Goal: Find specific page/section: Find specific page/section

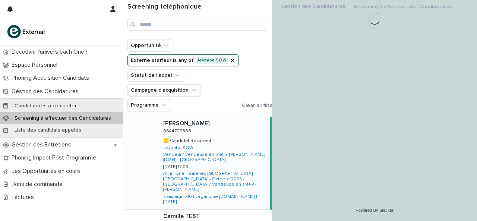
click at [236, 52] on div "Opportunité Externe staffeur is any of Jeynaba SOW Statut de l'[PERSON_NAME] Ca…" at bounding box center [202, 76] width 150 height 72
click at [47, 126] on div "Liste des candidats appelés" at bounding box center [61, 130] width 123 height 12
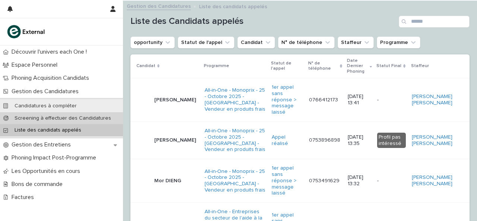
click at [64, 120] on p "Screening à effectuer des Candidatures" at bounding box center [63, 118] width 108 height 6
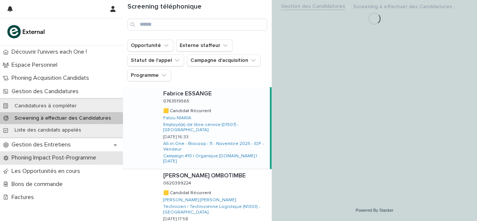
click at [57, 159] on p "Phoning Impact Post-Programme" at bounding box center [56, 157] width 94 height 7
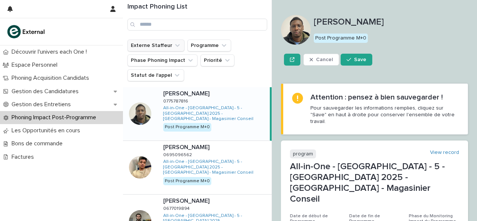
click at [168, 44] on button "Externe Staffeur" at bounding box center [155, 46] width 57 height 12
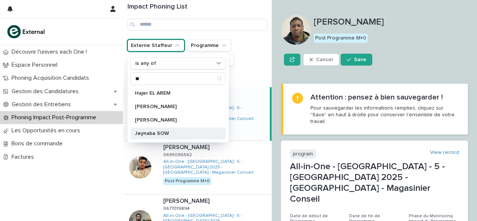
type input "**"
click at [160, 132] on p "Jeynaba SOW" at bounding box center [174, 133] width 79 height 5
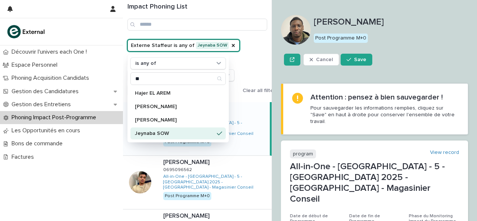
click at [247, 50] on div "Externe Staffeur is any of Jeynaba SOW is any of ** Hajer EL [PERSON_NAME] [PER…" at bounding box center [202, 68] width 151 height 57
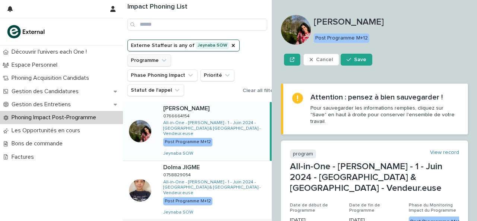
click at [162, 59] on icon "Programme" at bounding box center [163, 60] width 7 height 7
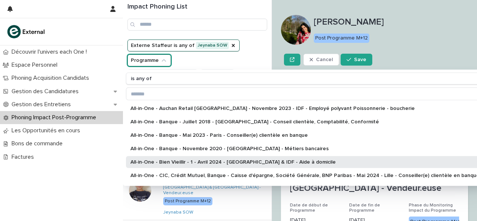
click at [192, 160] on p "All-in-One - Bien Vieillir - 1 - Avril 2024 - [GEOGRAPHIC_DATA] & IDF - Aide à …" at bounding box center [304, 162] width 349 height 5
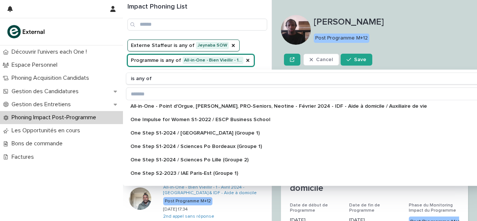
scroll to position [299, 0]
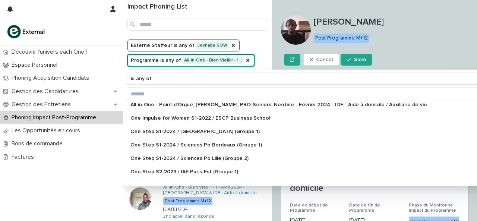
click at [258, 45] on div "Externe Staffeur is any of Jeynaba SOW Programme is any of All-in-One - Bien Vi…" at bounding box center [209, 68] width 165 height 57
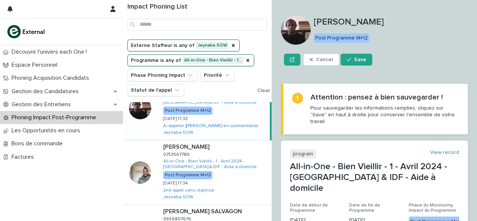
scroll to position [27, 0]
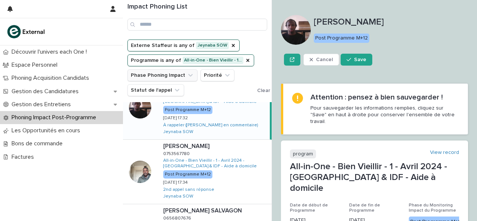
click at [187, 75] on icon "Phase Phoning Impact" at bounding box center [190, 75] width 7 height 7
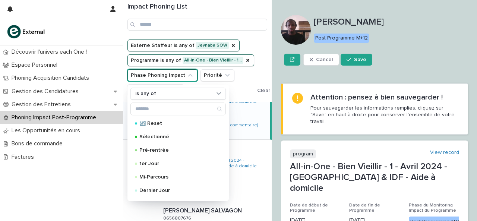
click at [187, 75] on icon "Phase Phoning Impact" at bounding box center [190, 75] width 7 height 7
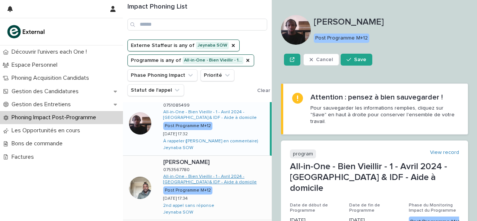
scroll to position [0, 0]
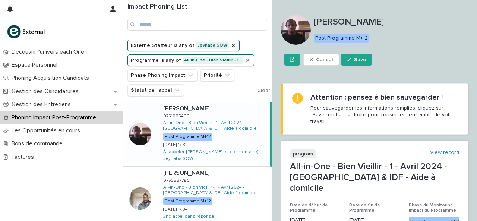
click at [245, 61] on icon "Programme" at bounding box center [248, 60] width 6 height 6
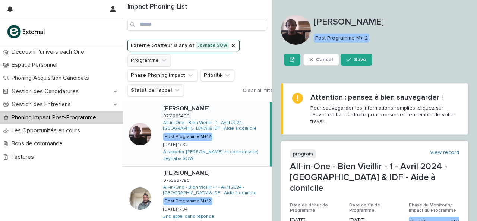
click at [146, 57] on button "Programme" at bounding box center [149, 60] width 44 height 12
click at [150, 62] on button "Programme" at bounding box center [149, 60] width 44 height 12
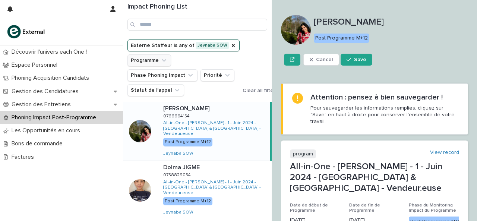
click at [149, 61] on button "Programme" at bounding box center [149, 60] width 44 height 12
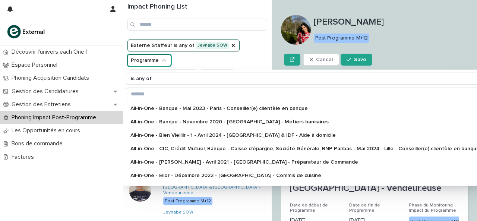
scroll to position [27, 0]
click at [199, 133] on p "All-in-One - Bien Vieillir - 1 - Avril 2024 - [GEOGRAPHIC_DATA] & IDF - Aide à …" at bounding box center [304, 135] width 349 height 5
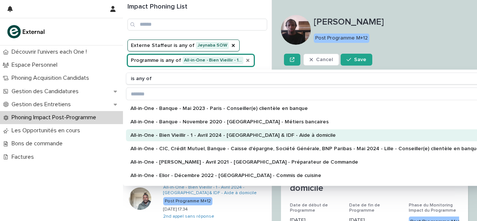
click at [281, 40] on div at bounding box center [296, 30] width 30 height 30
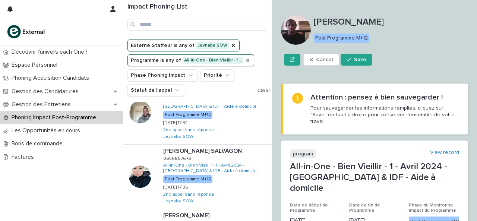
scroll to position [182, 0]
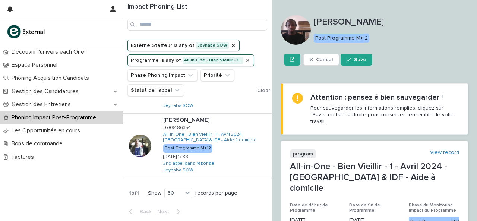
click at [399, 67] on div "[PERSON_NAME] Post Programme M+12 Cancel Save" at bounding box center [374, 45] width 187 height 60
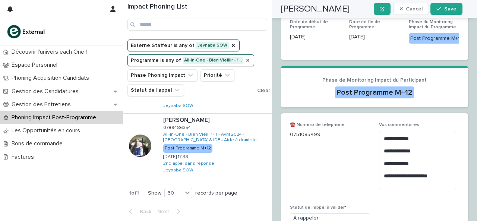
scroll to position [228, 0]
